Goal: Task Accomplishment & Management: Use online tool/utility

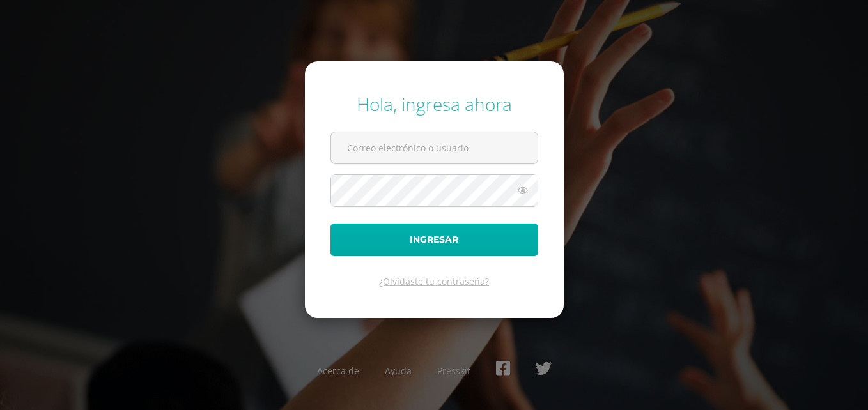
type input "josseline.paredes@colegiost.edu.gt"
click at [431, 231] on button "Ingresar" at bounding box center [434, 240] width 208 height 33
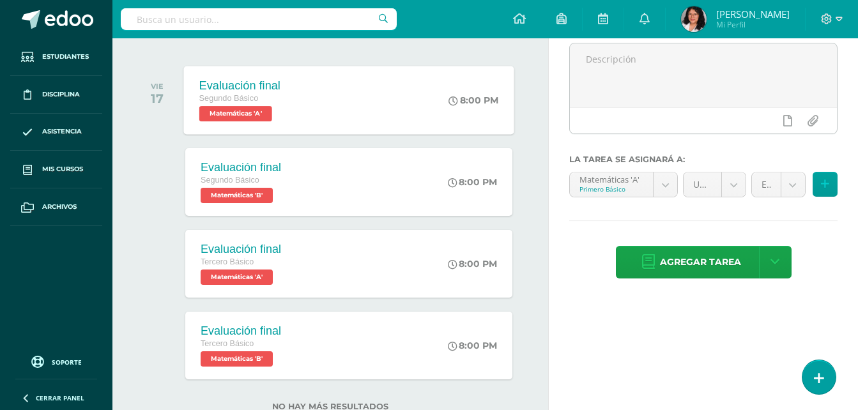
scroll to position [198, 0]
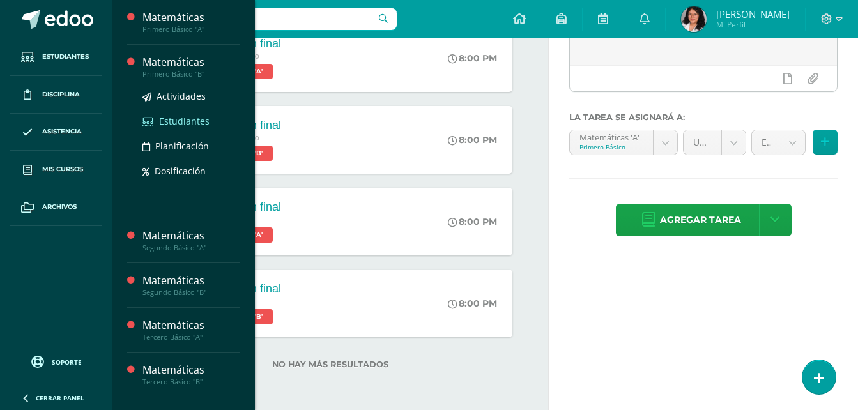
click at [190, 116] on span "Estudiantes" at bounding box center [184, 121] width 50 height 12
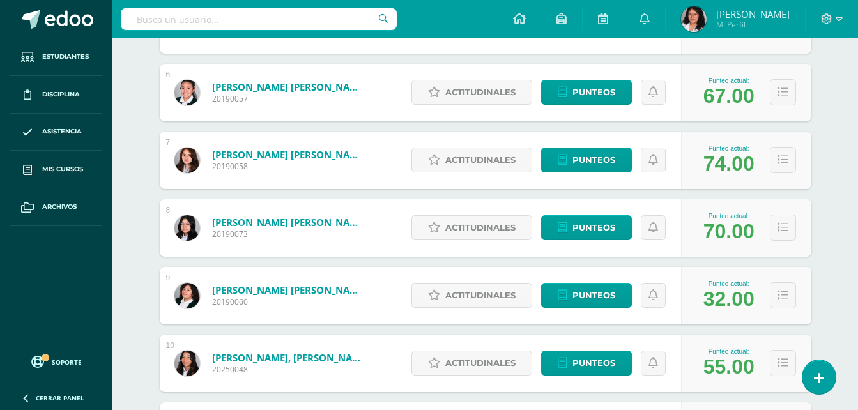
scroll to position [575, 0]
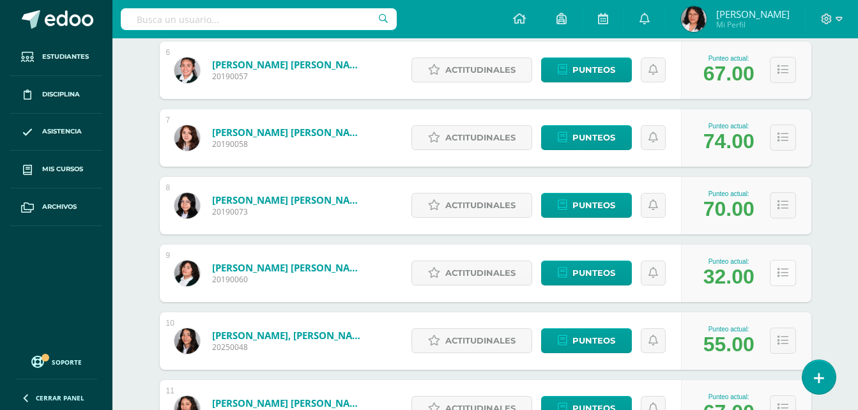
click at [784, 274] on icon at bounding box center [783, 273] width 11 height 11
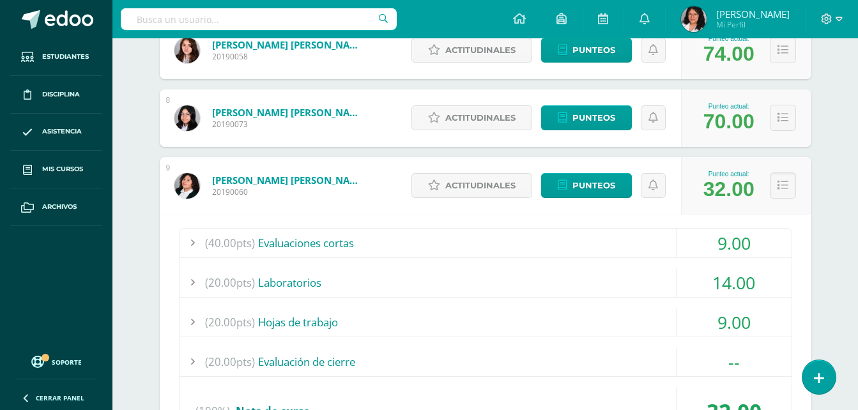
scroll to position [703, 0]
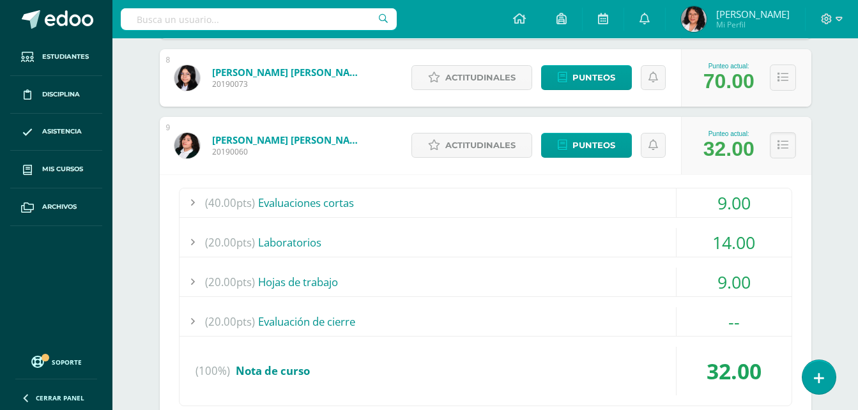
click at [193, 204] on div at bounding box center [193, 202] width 26 height 29
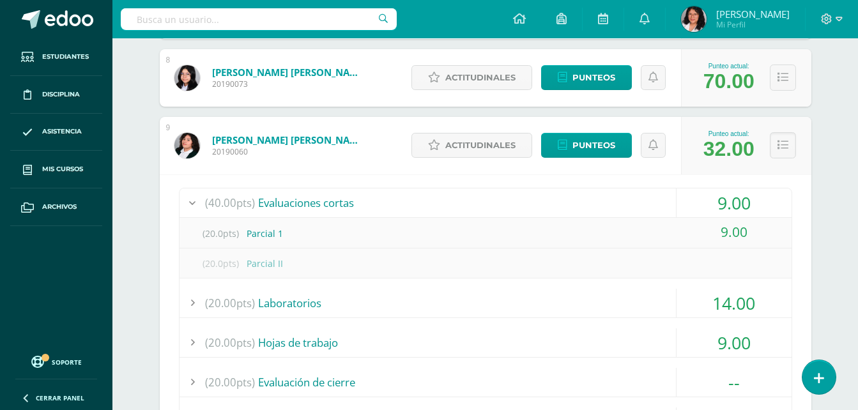
scroll to position [767, 0]
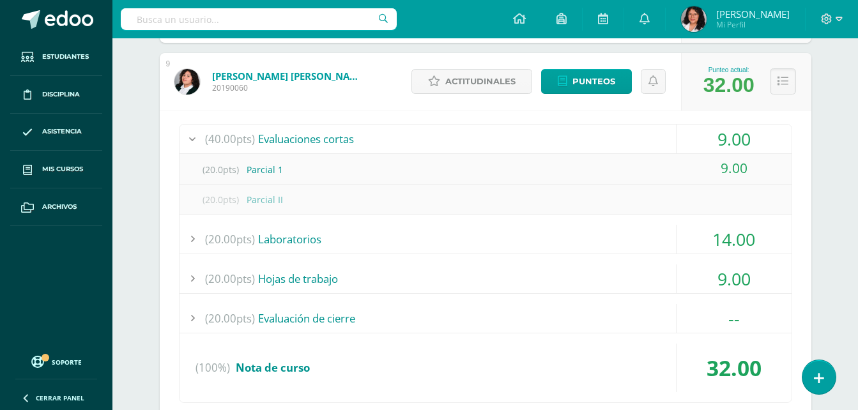
click at [192, 242] on div at bounding box center [193, 239] width 26 height 29
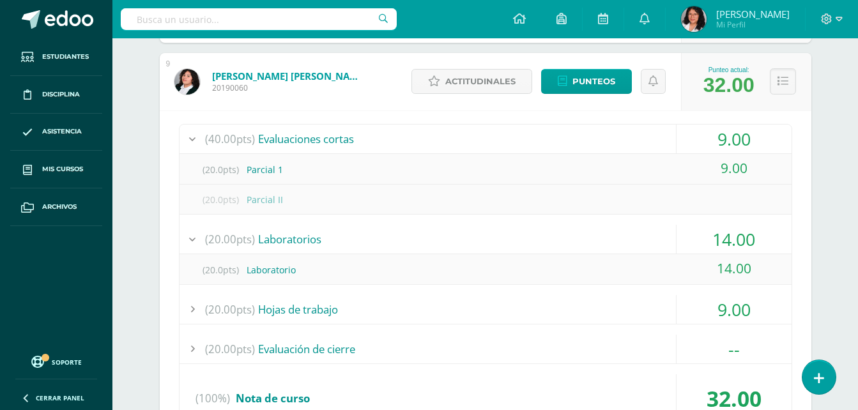
click at [191, 311] on div at bounding box center [193, 309] width 26 height 29
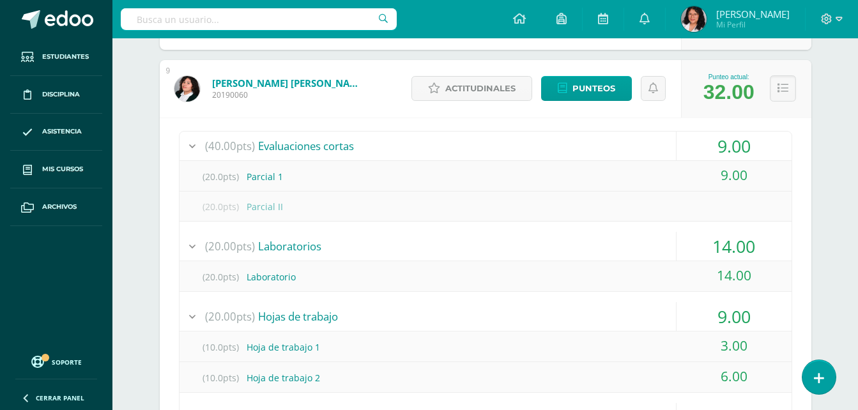
scroll to position [639, 0]
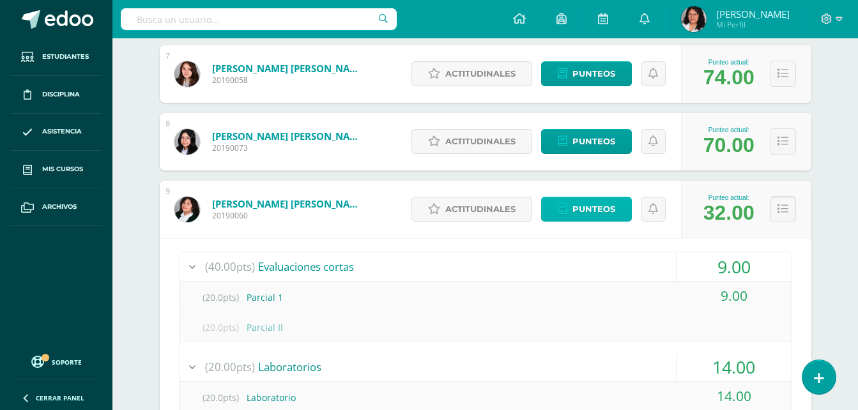
click at [573, 214] on span "Punteos" at bounding box center [594, 209] width 43 height 24
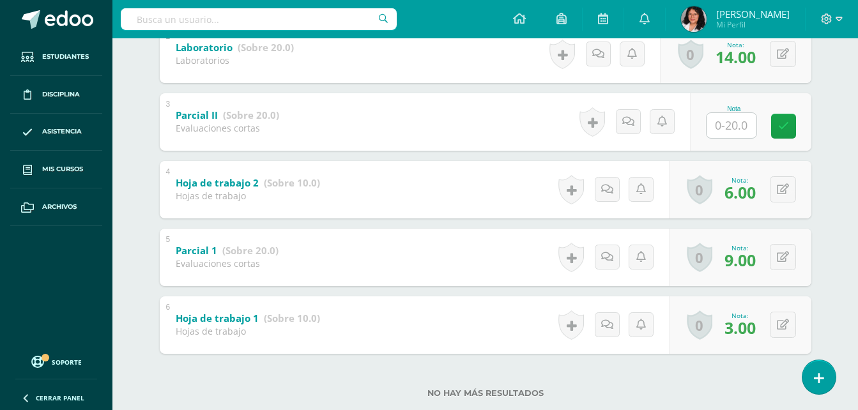
scroll to position [383, 0]
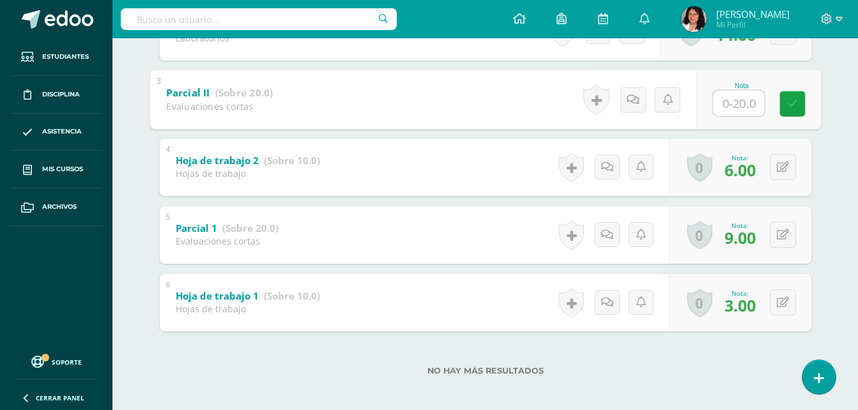
click at [727, 109] on input "text" at bounding box center [738, 103] width 51 height 26
type input "11"
click at [789, 105] on icon at bounding box center [793, 103] width 12 height 11
click at [415, 249] on div "5 Parcial 1 (Sobre 20.0) Evaluaciones cortas Nota 9.00 0 Logros Logros obtenido…" at bounding box center [486, 235] width 652 height 58
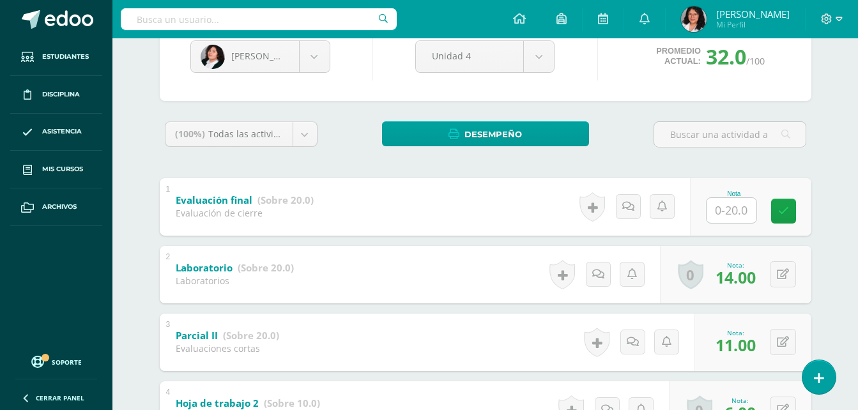
scroll to position [0, 0]
